Goal: Task Accomplishment & Management: Use online tool/utility

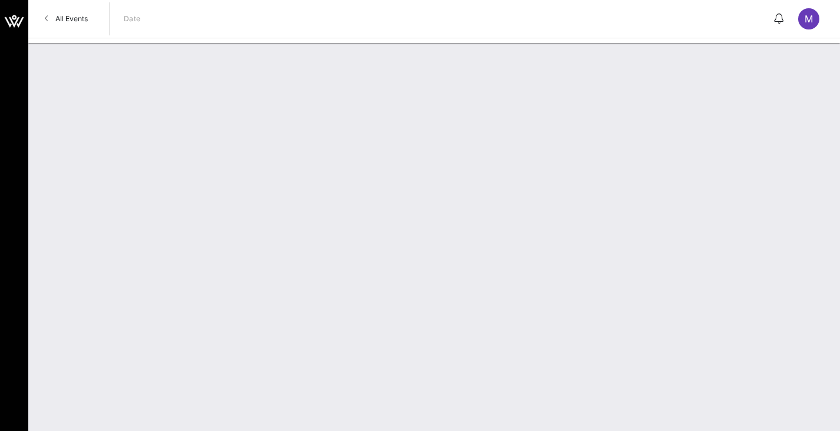
click at [62, 11] on link "All Events" at bounding box center [66, 18] width 57 height 19
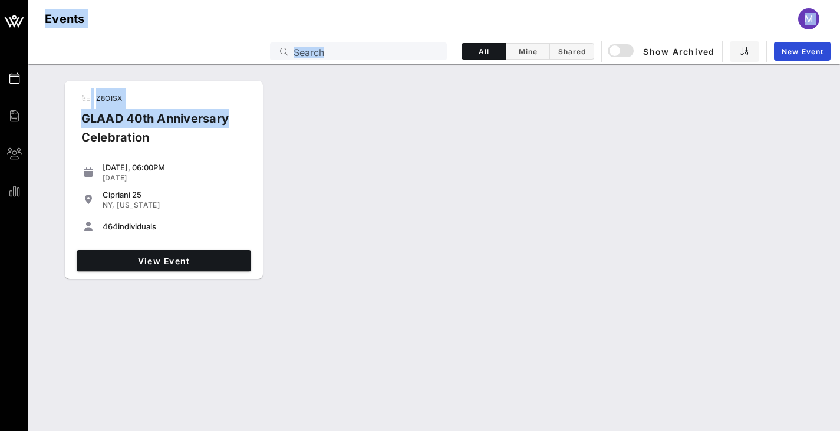
drag, startPoint x: 62, startPoint y: 11, endPoint x: 281, endPoint y: 145, distance: 255.9
click at [281, 145] on div "Events Billing Groups Reports Events M Events Search All Mine Shared Show Archi…" at bounding box center [420, 215] width 840 height 431
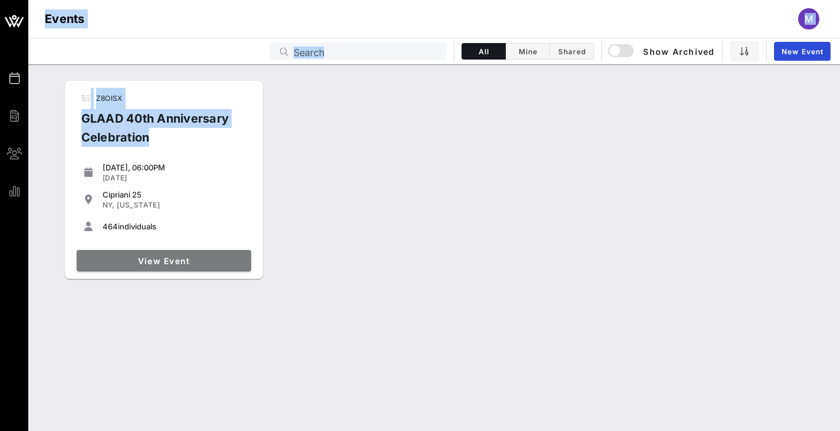
click at [186, 250] on link "View Event" at bounding box center [164, 260] width 175 height 21
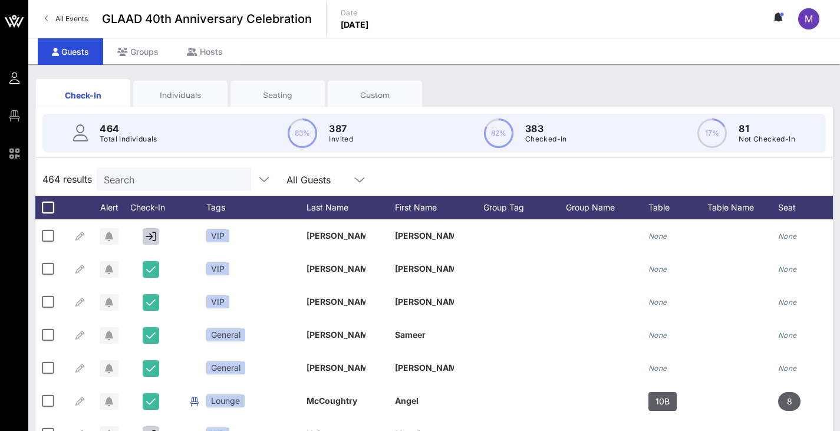
click at [130, 183] on input "Search" at bounding box center [173, 179] width 138 height 15
paste input "• [PERSON_NAME] Household"
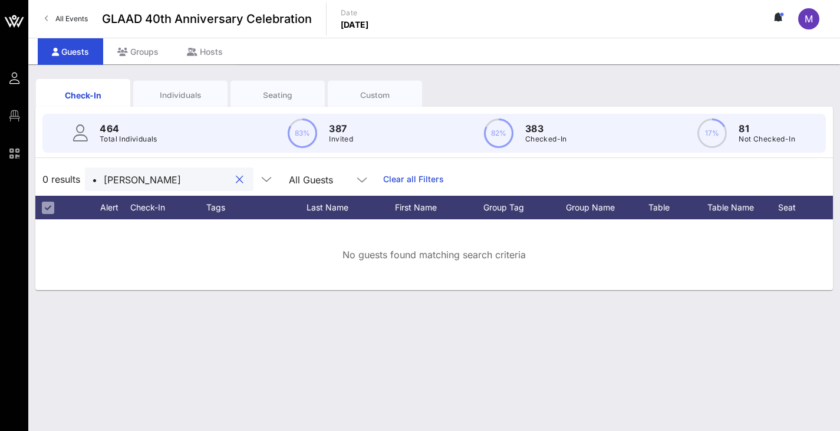
click at [104, 181] on input "• [PERSON_NAME]" at bounding box center [161, 179] width 138 height 15
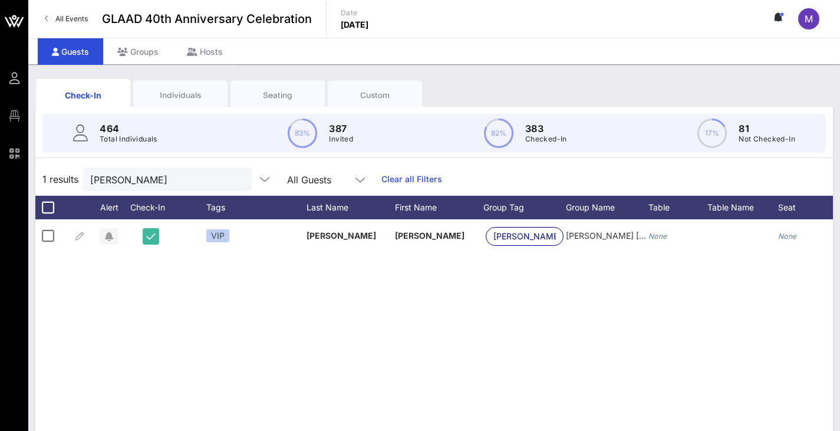
click at [552, 273] on div "VIP [GEOGRAPHIC_DATA] [PERSON_NAME] Forester [PERSON_NAME] [PERSON_NAME] None N…" at bounding box center [434, 396] width 798 height 354
click at [198, 177] on input "[PERSON_NAME]" at bounding box center [159, 179] width 138 height 15
drag, startPoint x: 198, startPoint y: 177, endPoint x: 84, endPoint y: 157, distance: 115.0
click at [84, 157] on div "464 Total Individuals 83% 387 Invited 82% 383 Checked-In 17% 81 Not Checked-In …" at bounding box center [434, 340] width 798 height 466
paste input "• [PERSON_NAME]"
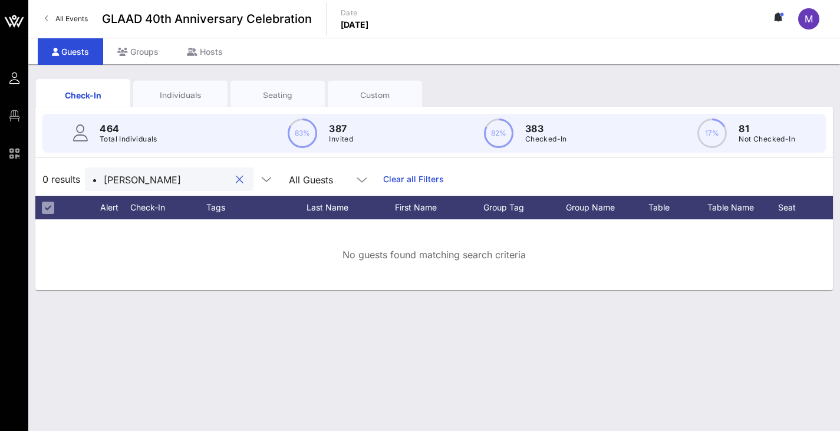
drag, startPoint x: 106, startPoint y: 177, endPoint x: 69, endPoint y: 169, distance: 37.6
click at [69, 169] on div "0 results • [PERSON_NAME]-[PERSON_NAME] All Guests Clear all Filters" at bounding box center [434, 179] width 798 height 33
drag, startPoint x: 173, startPoint y: 183, endPoint x: 166, endPoint y: 180, distance: 7.5
click at [166, 180] on input "[PERSON_NAME]" at bounding box center [161, 179] width 138 height 15
click at [170, 180] on input "[PERSON_NAME]" at bounding box center [161, 179] width 138 height 15
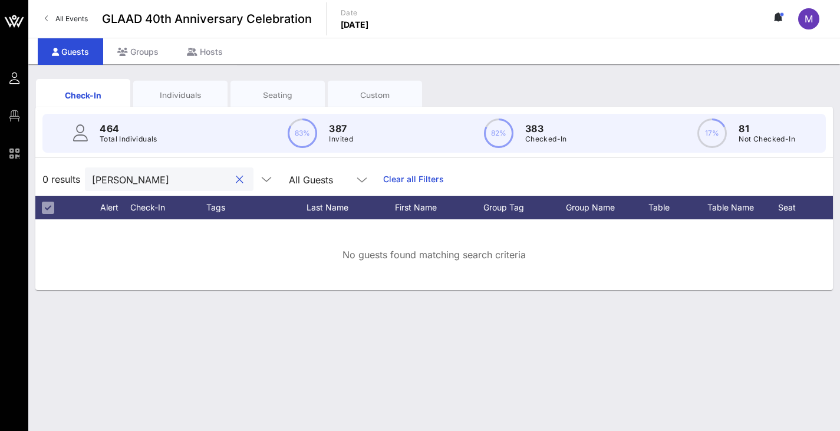
drag, startPoint x: 170, startPoint y: 180, endPoint x: 114, endPoint y: 177, distance: 55.5
click at [114, 177] on input "[PERSON_NAME]" at bounding box center [161, 179] width 138 height 15
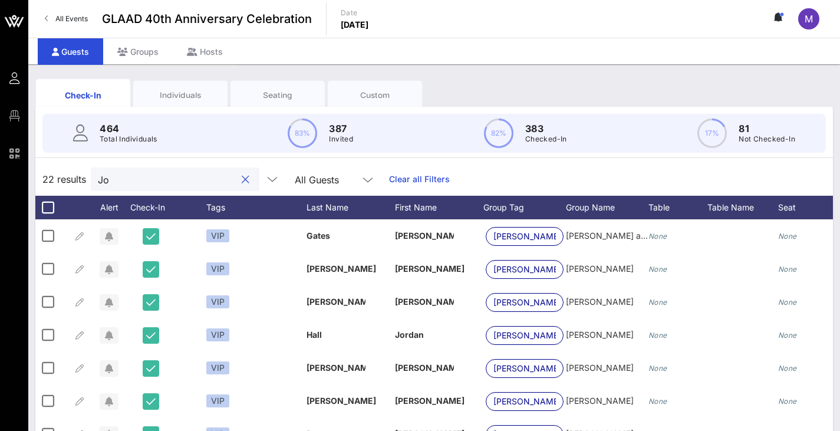
type input "J"
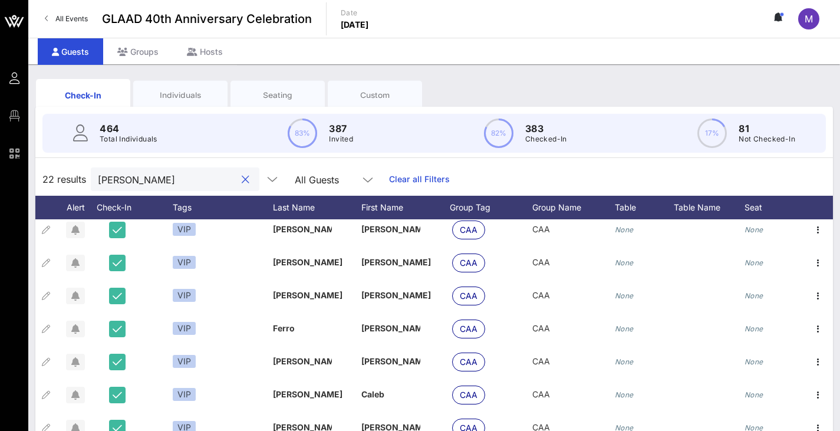
scroll to position [371, 42]
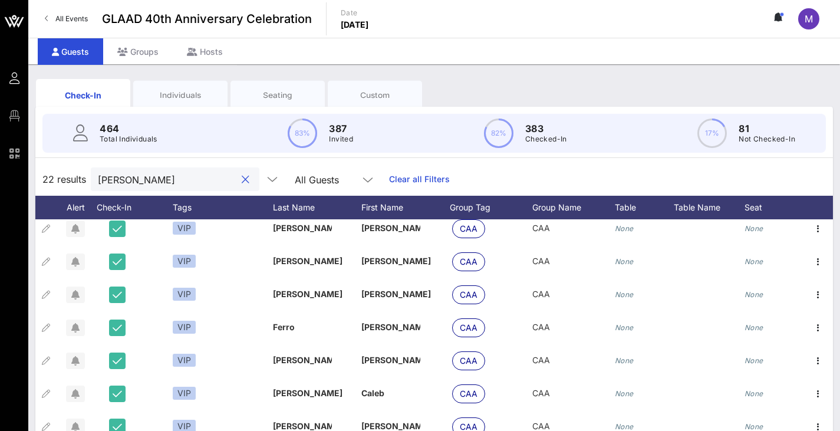
click at [127, 184] on input "[PERSON_NAME]" at bounding box center [167, 179] width 138 height 15
type input "J"
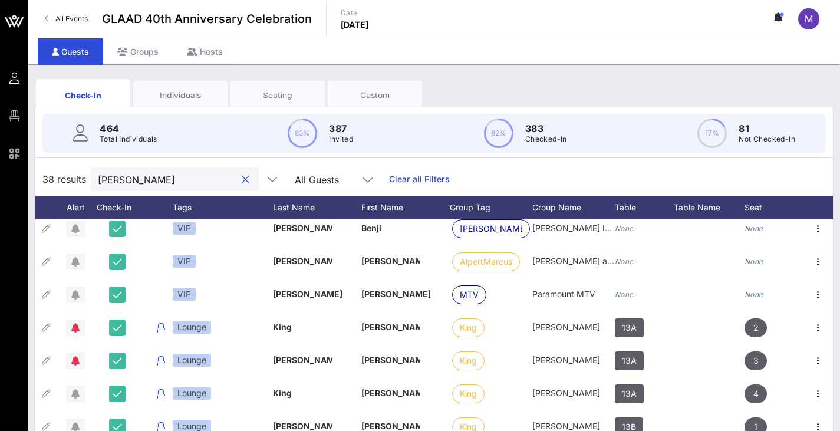
scroll to position [0, 0]
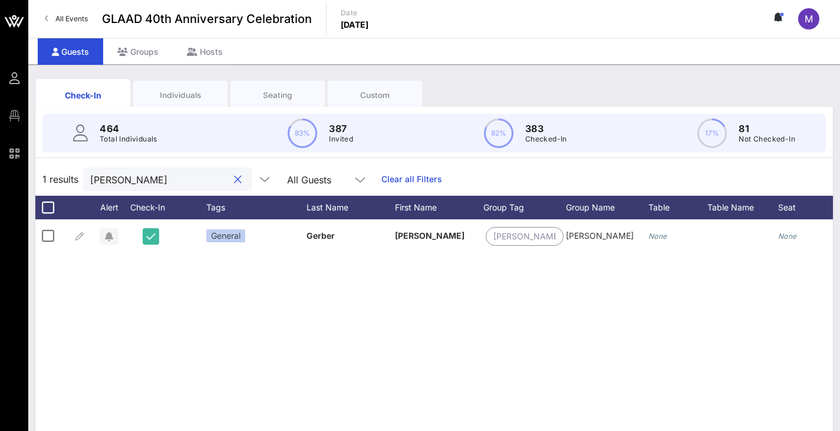
type input "[PERSON_NAME]"
